Goal: Information Seeking & Learning: Learn about a topic

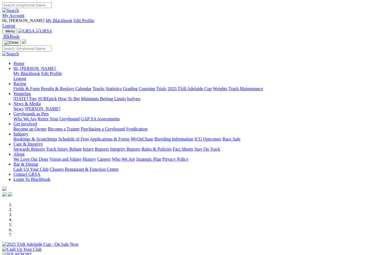
scroll to position [72, 0]
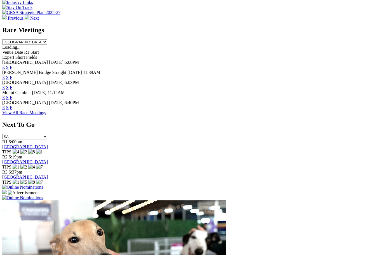
scroll to position [262, 0]
click at [12, 95] on link "F" at bounding box center [11, 97] width 3 height 5
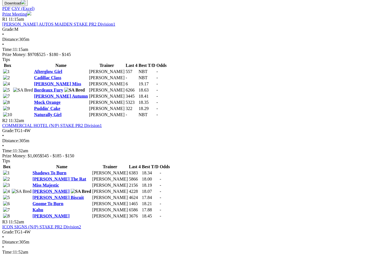
scroll to position [295, 0]
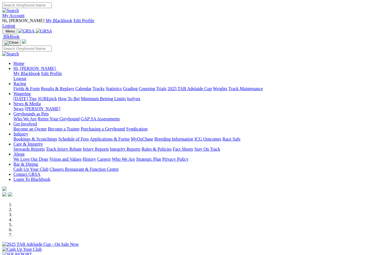
scroll to position [281, 0]
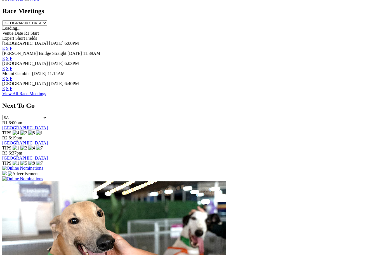
click at [12, 86] on link "F" at bounding box center [11, 88] width 3 height 5
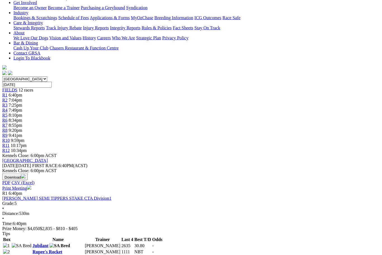
scroll to position [131, 0]
